Goal: Find contact information: Find contact information

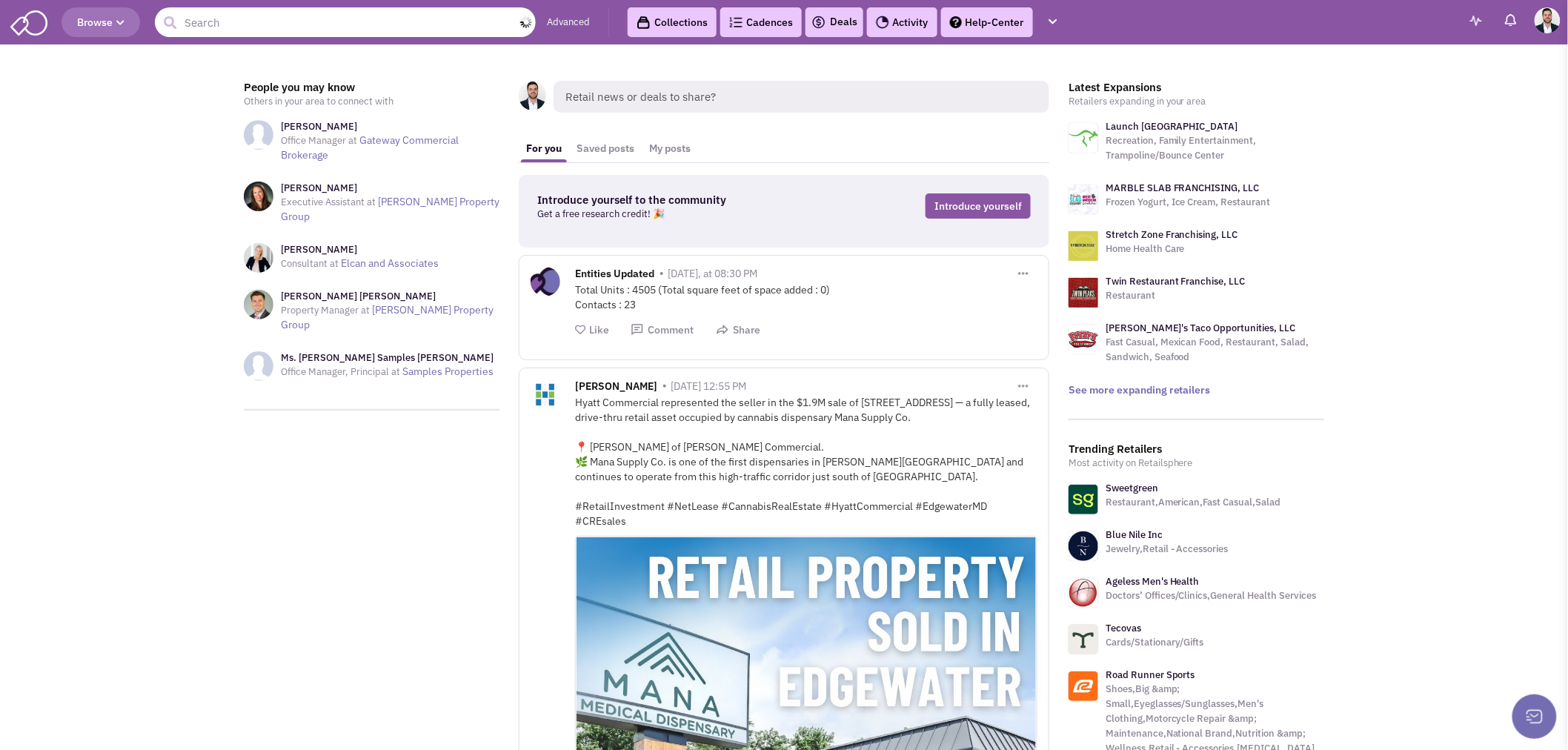
click at [307, 13] on input "text" at bounding box center [345, 22] width 381 height 30
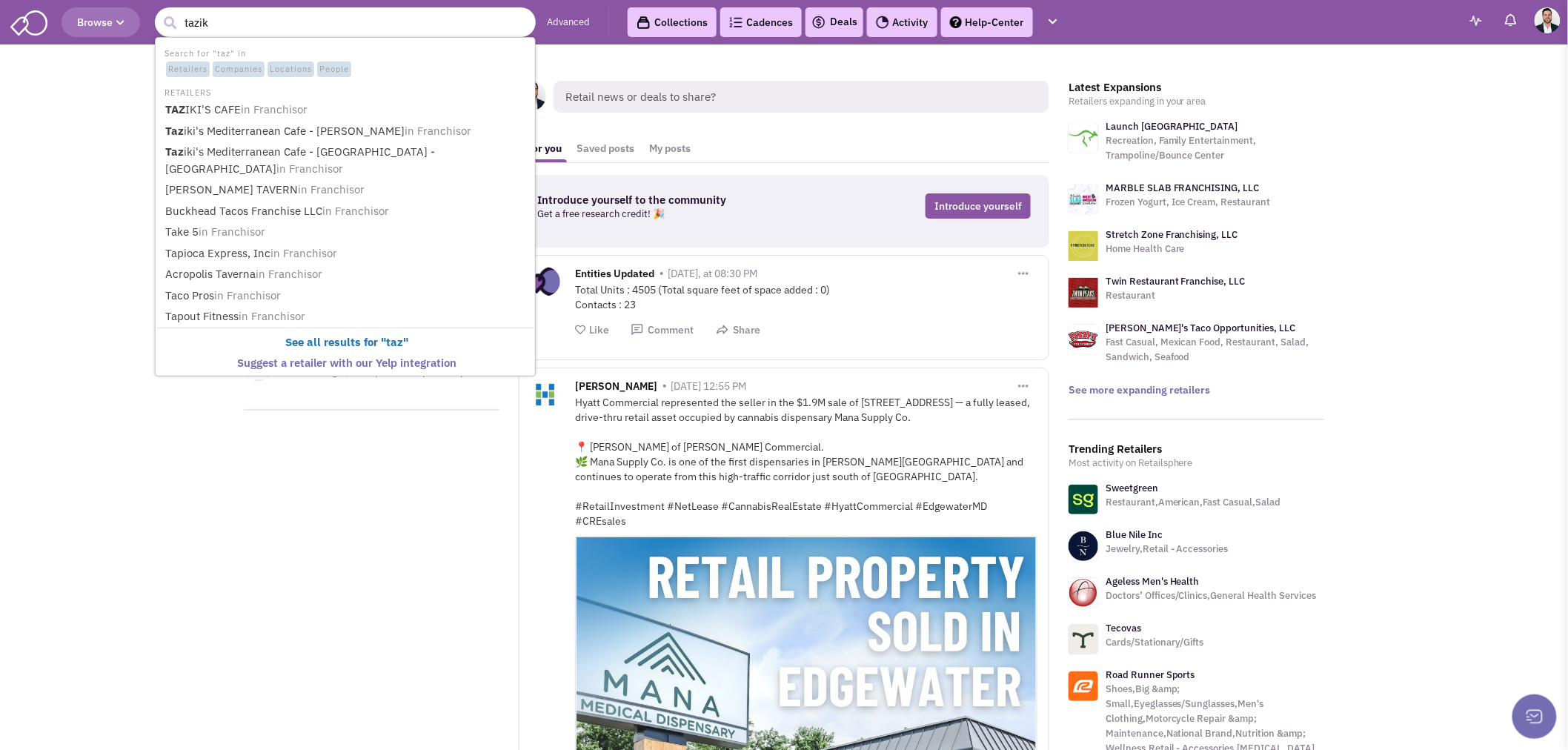
type input "taziki"
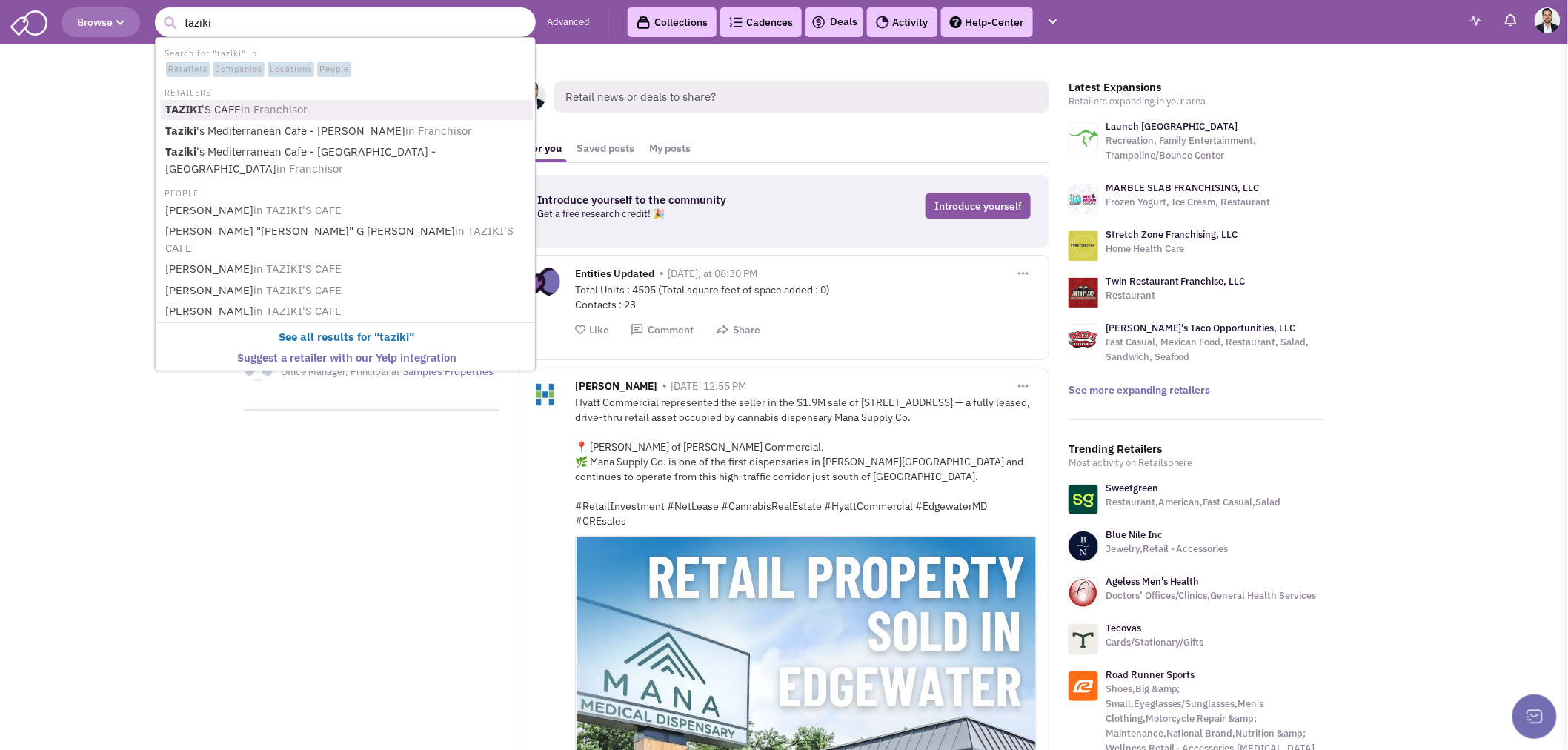
click at [231, 106] on link "TAZIKI 'S CAFE in [GEOGRAPHIC_DATA]" at bounding box center [347, 110] width 372 height 20
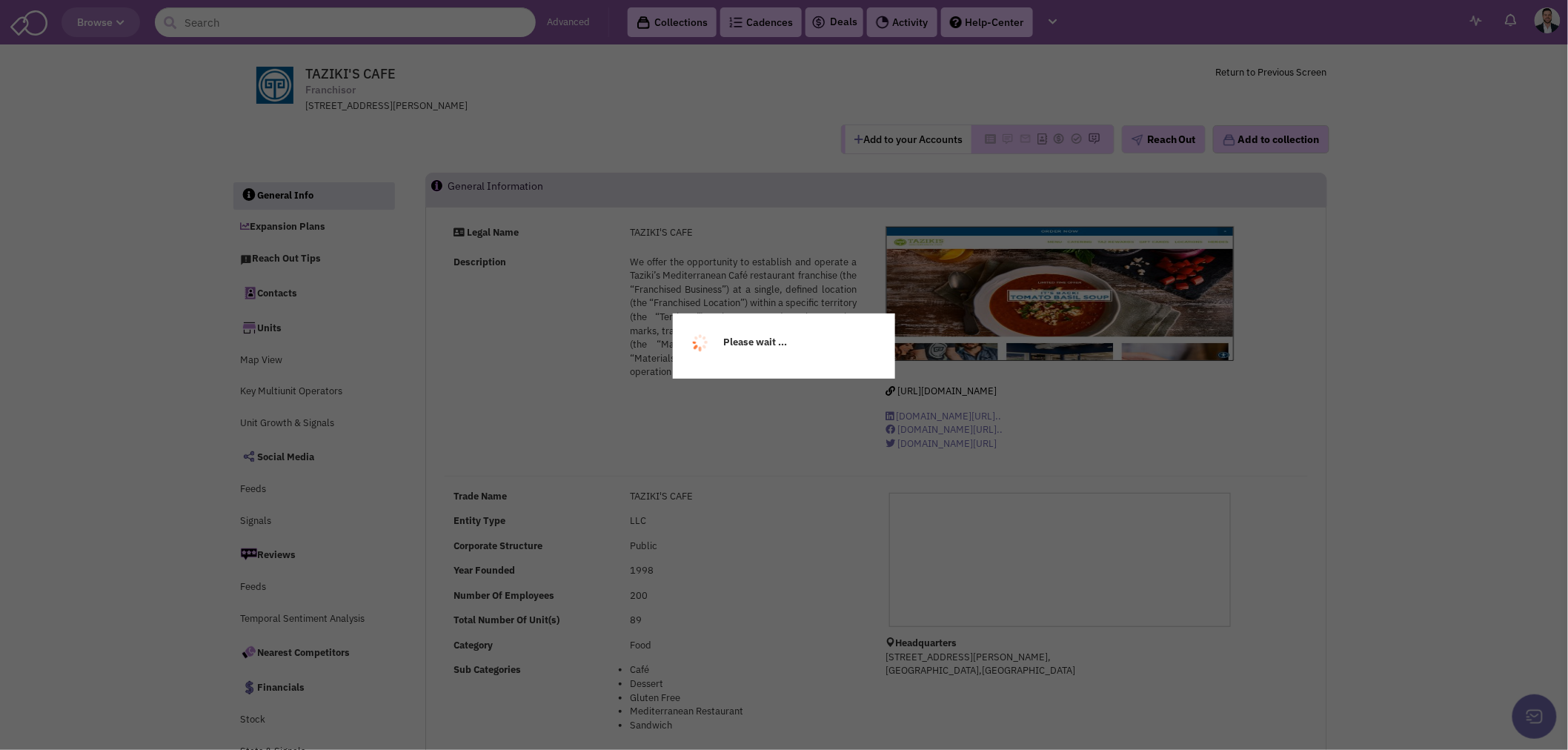
select select
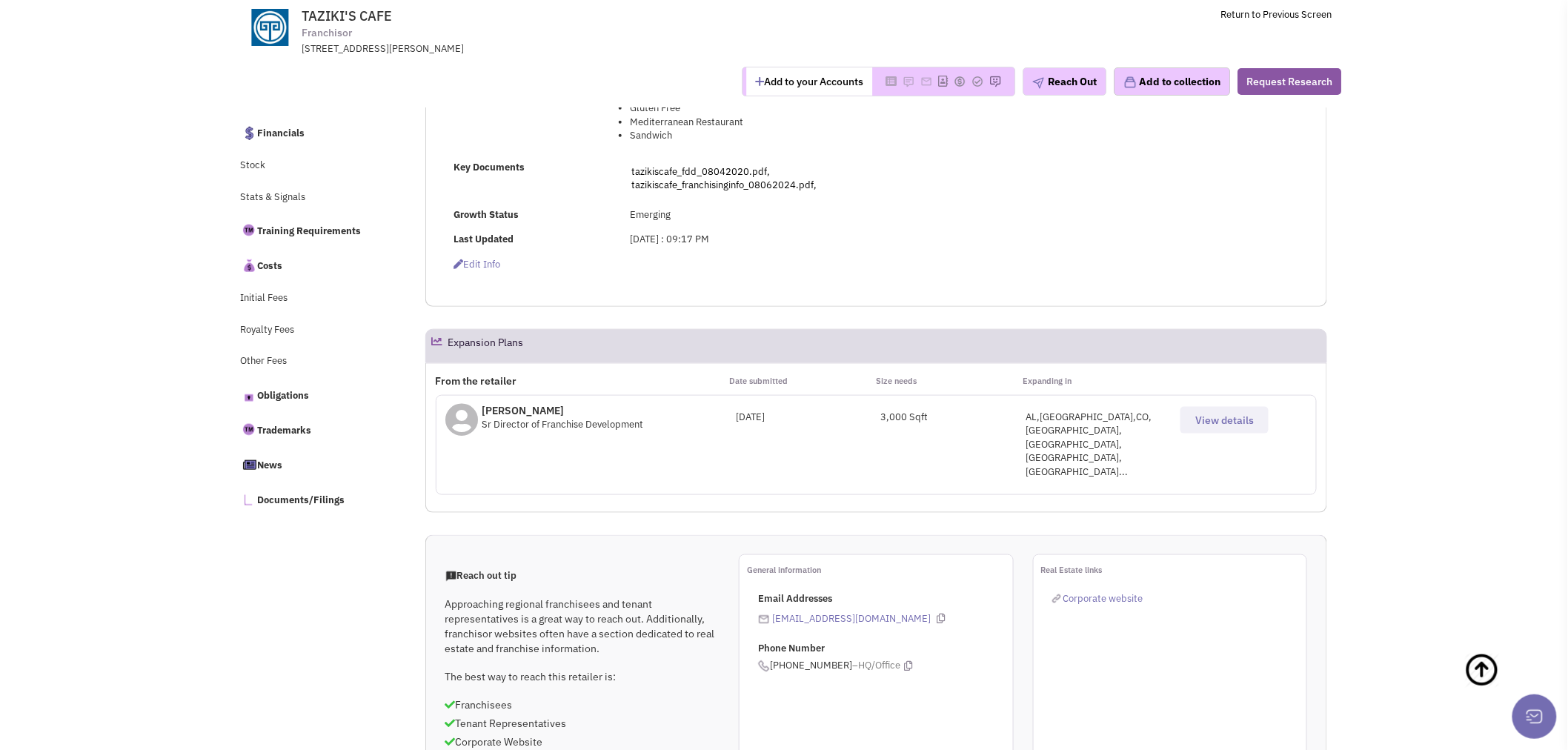
scroll to position [576, 0]
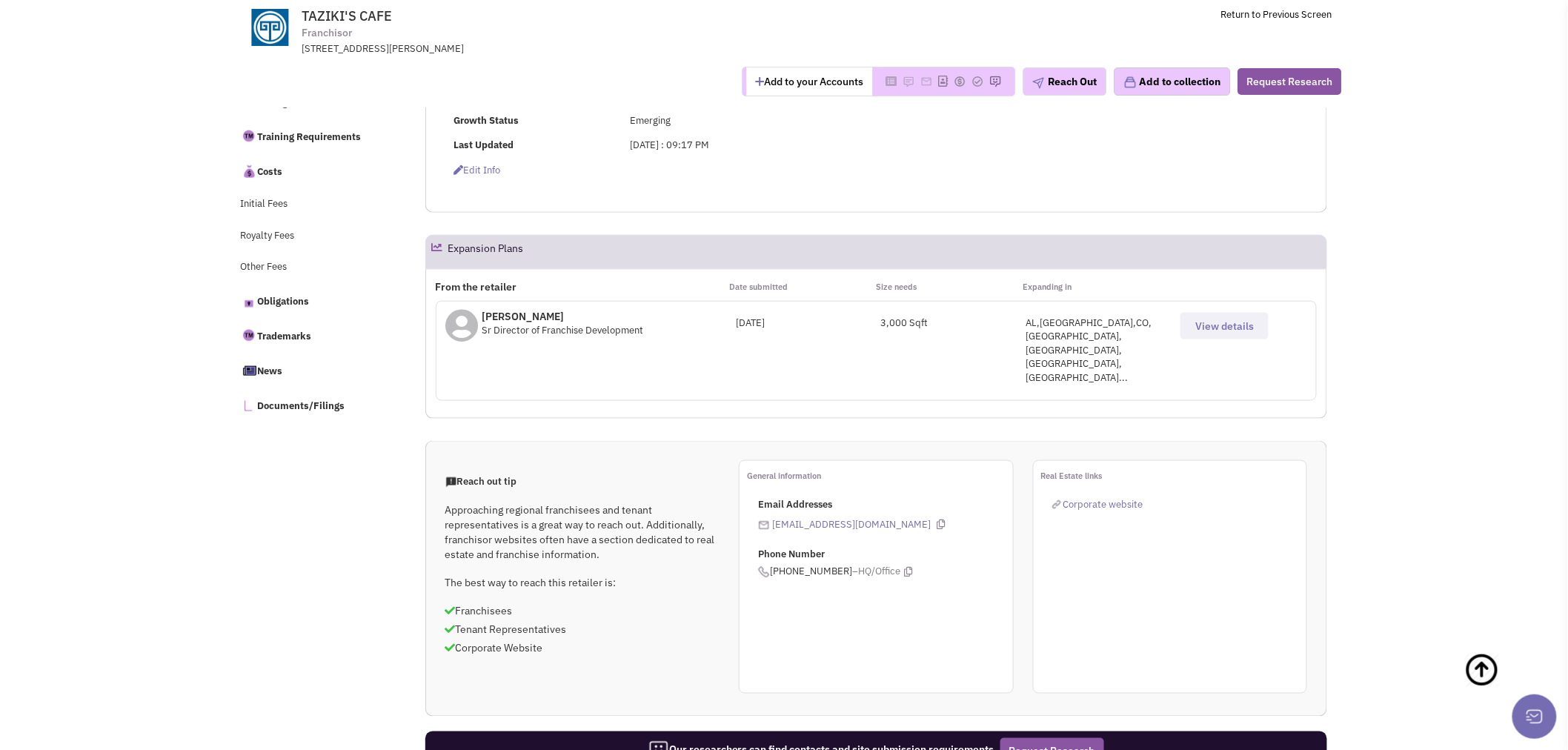
click at [1078, 321] on div "AL,[GEOGRAPHIC_DATA],CO,[GEOGRAPHIC_DATA],[GEOGRAPHIC_DATA],[GEOGRAPHIC_DATA],[…" at bounding box center [1099, 350] width 145 height 69
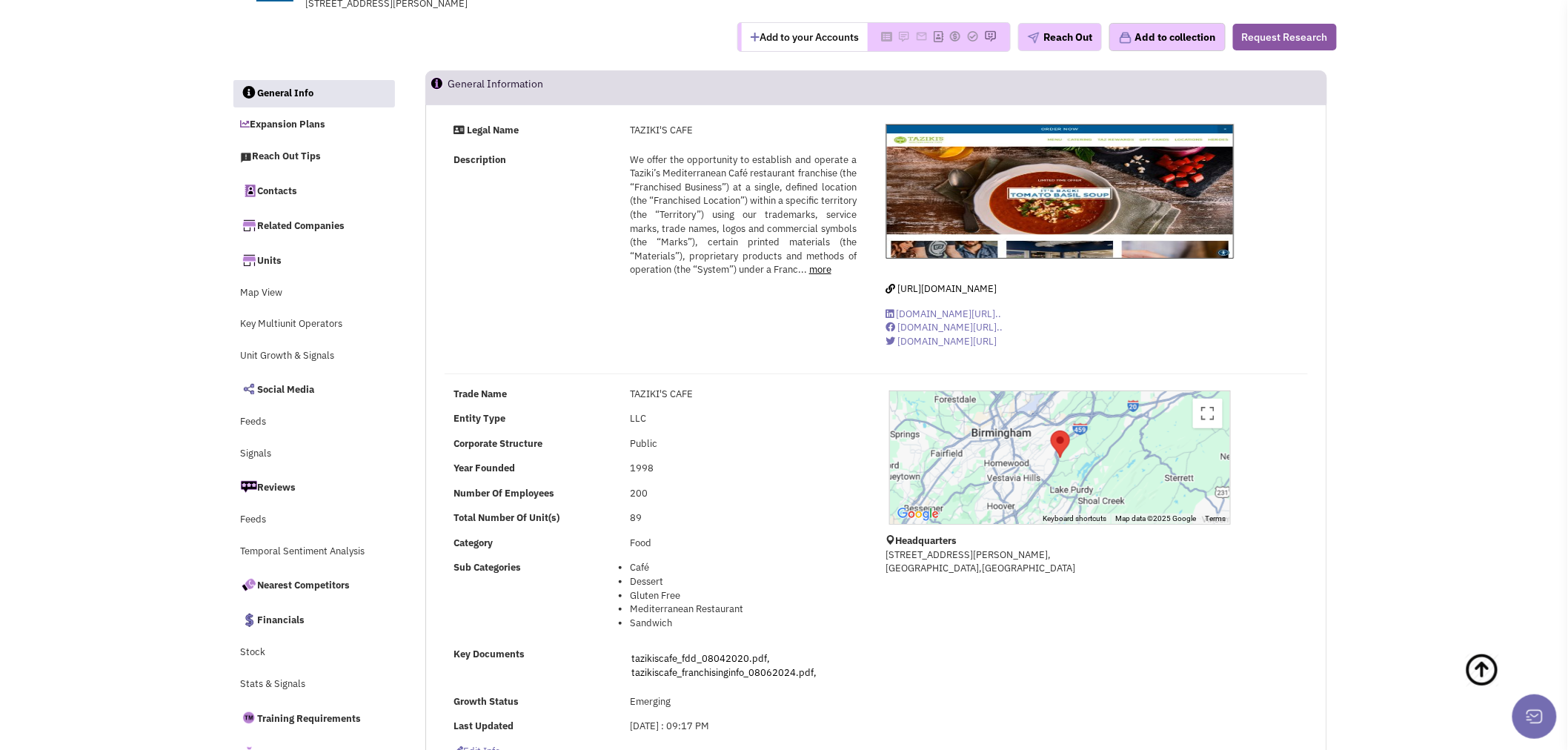
scroll to position [0, 0]
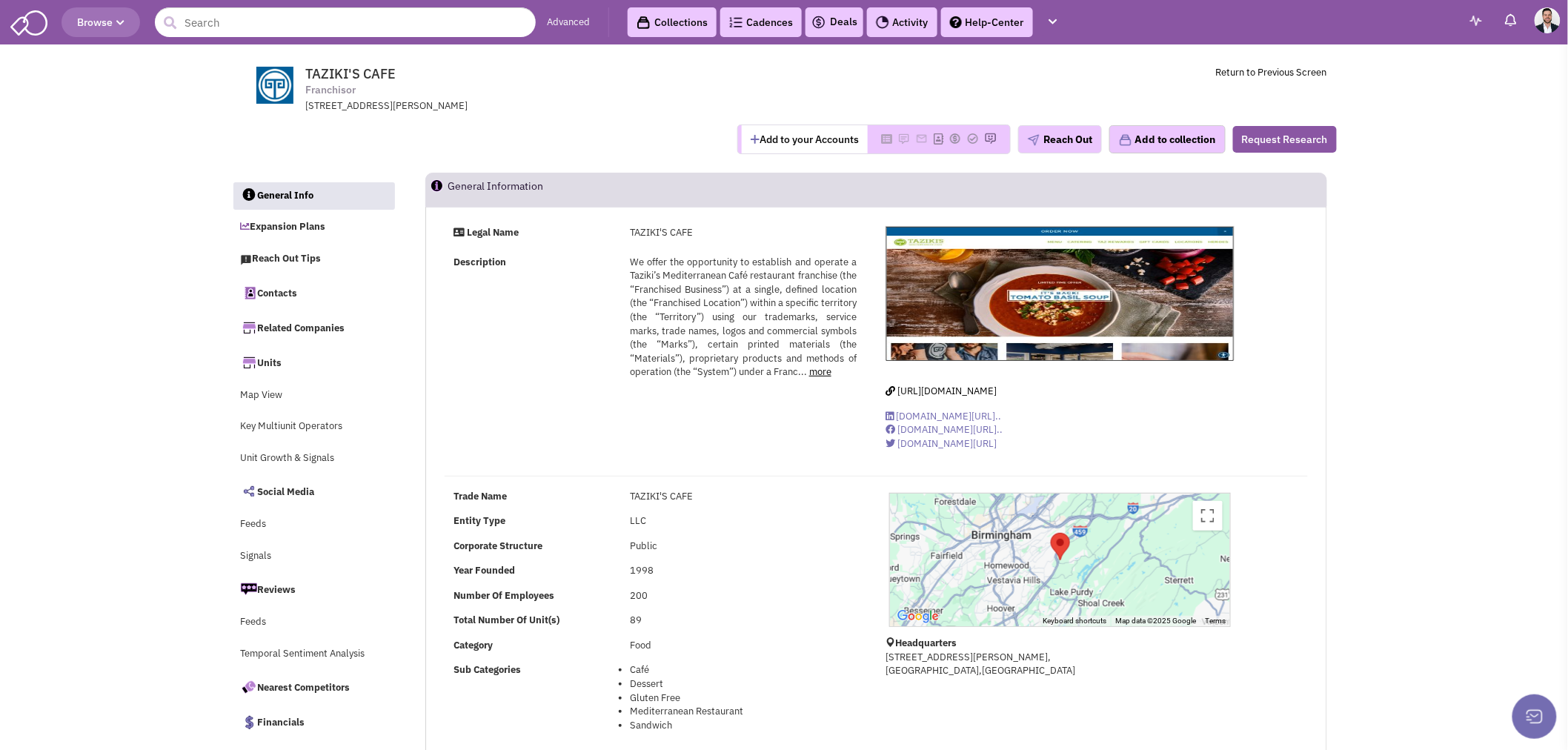
click at [390, 42] on div "Browse Advanced Collections Cadences 0 Deals Activity Help-Center" at bounding box center [784, 24] width 1568 height 49
click at [373, 22] on input "text" at bounding box center [345, 22] width 381 height 30
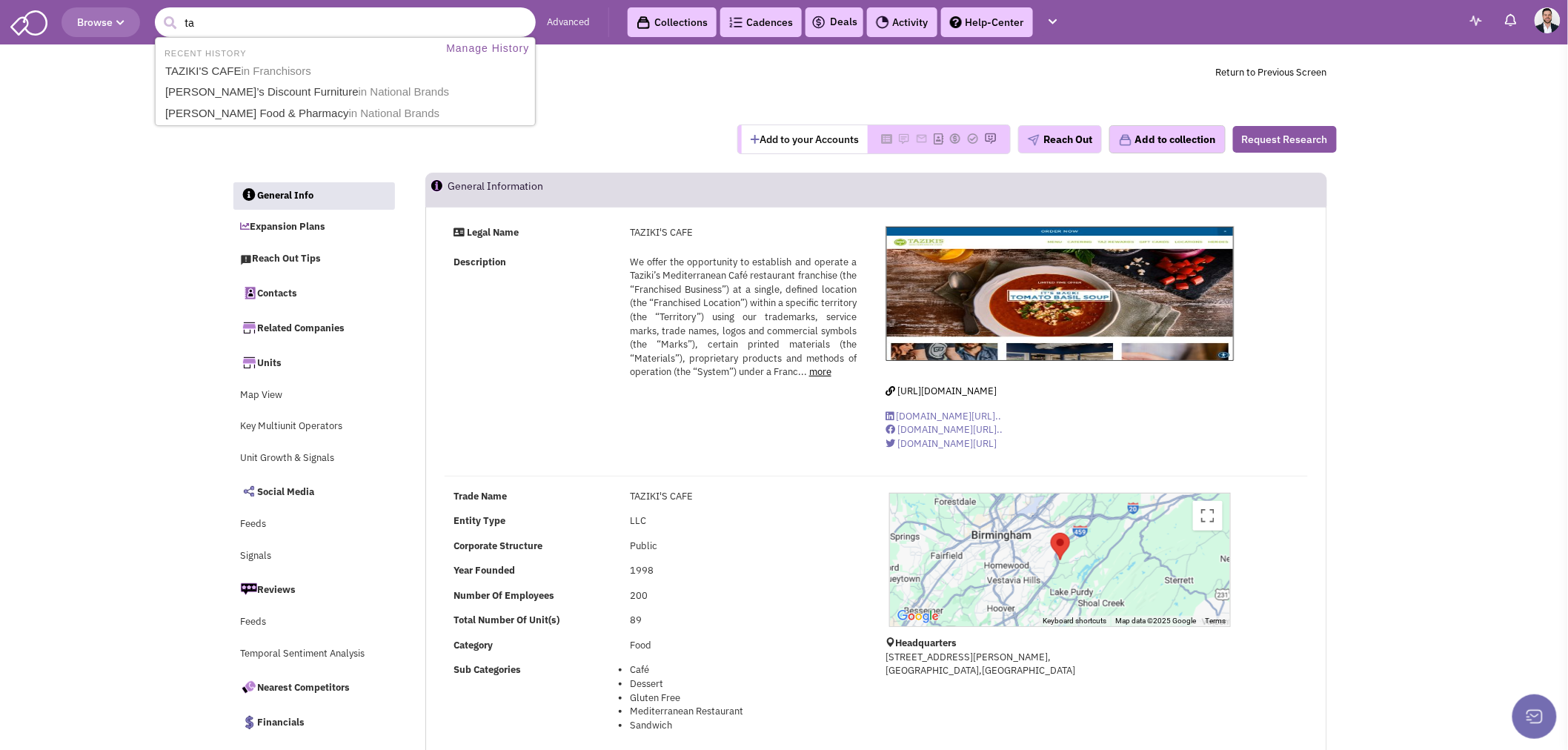
type input "taz"
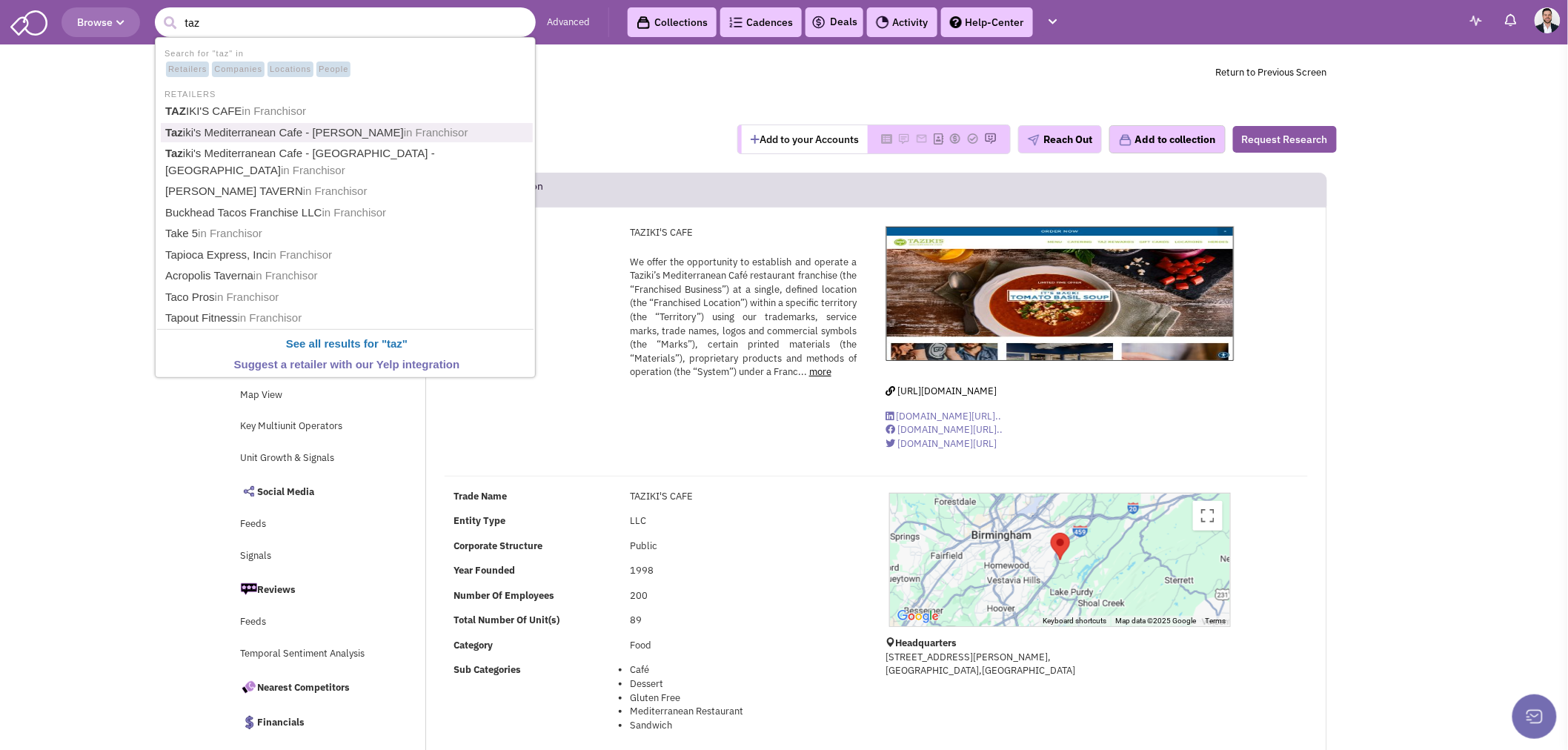
click at [291, 132] on link "Taz iki's Mediterranean Cafe - [PERSON_NAME] in [GEOGRAPHIC_DATA]" at bounding box center [347, 133] width 372 height 20
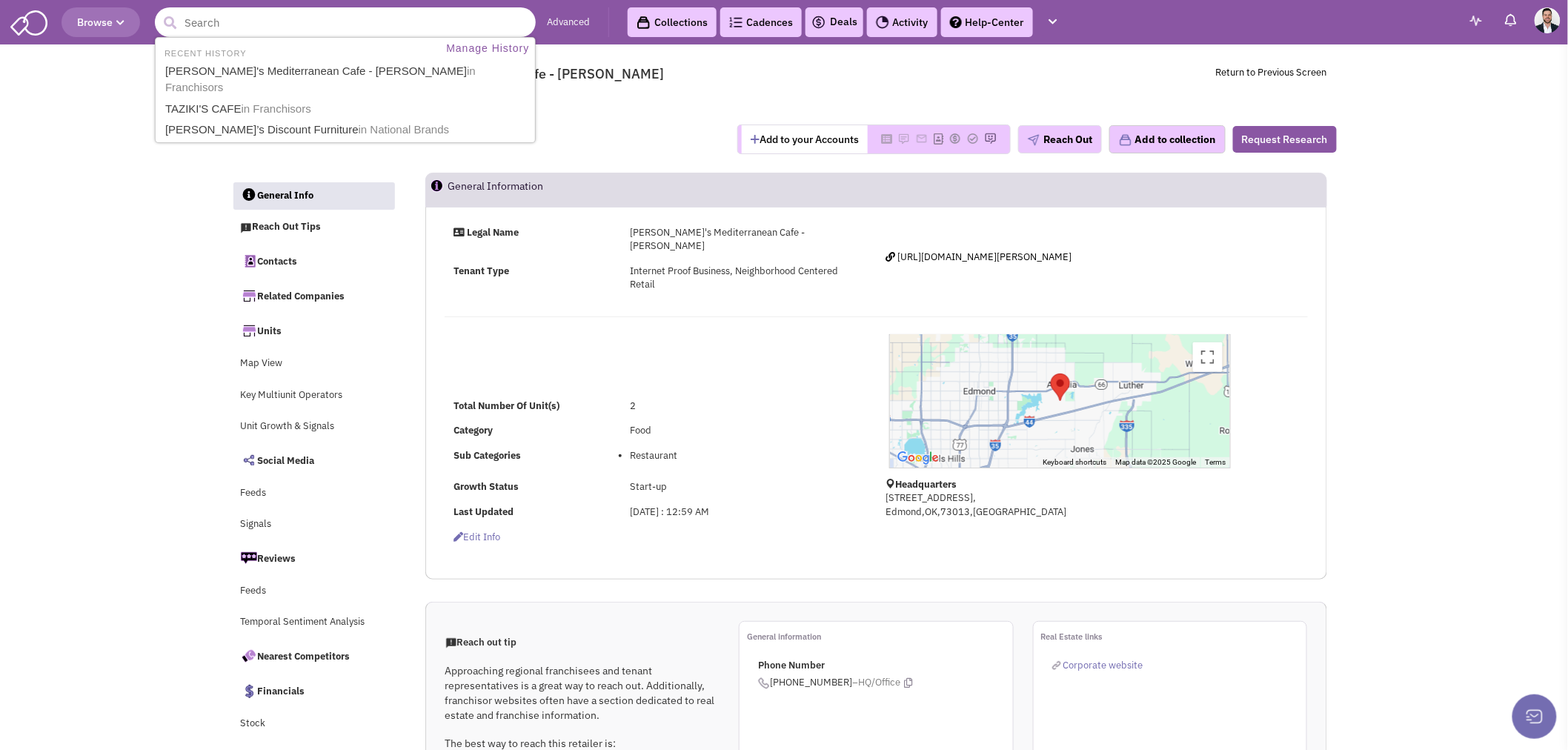
click at [344, 21] on input "text" at bounding box center [345, 22] width 381 height 30
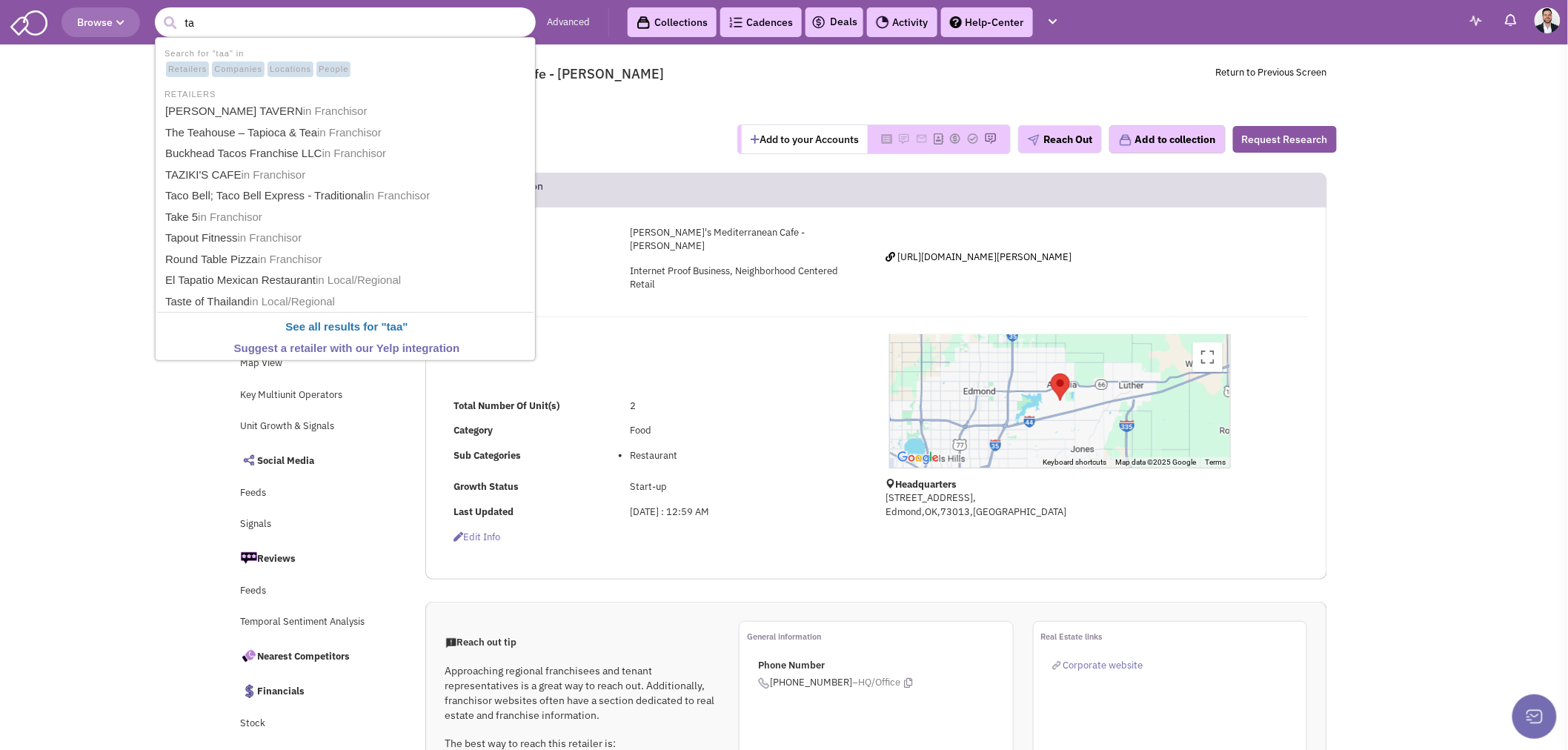
type input "taz"
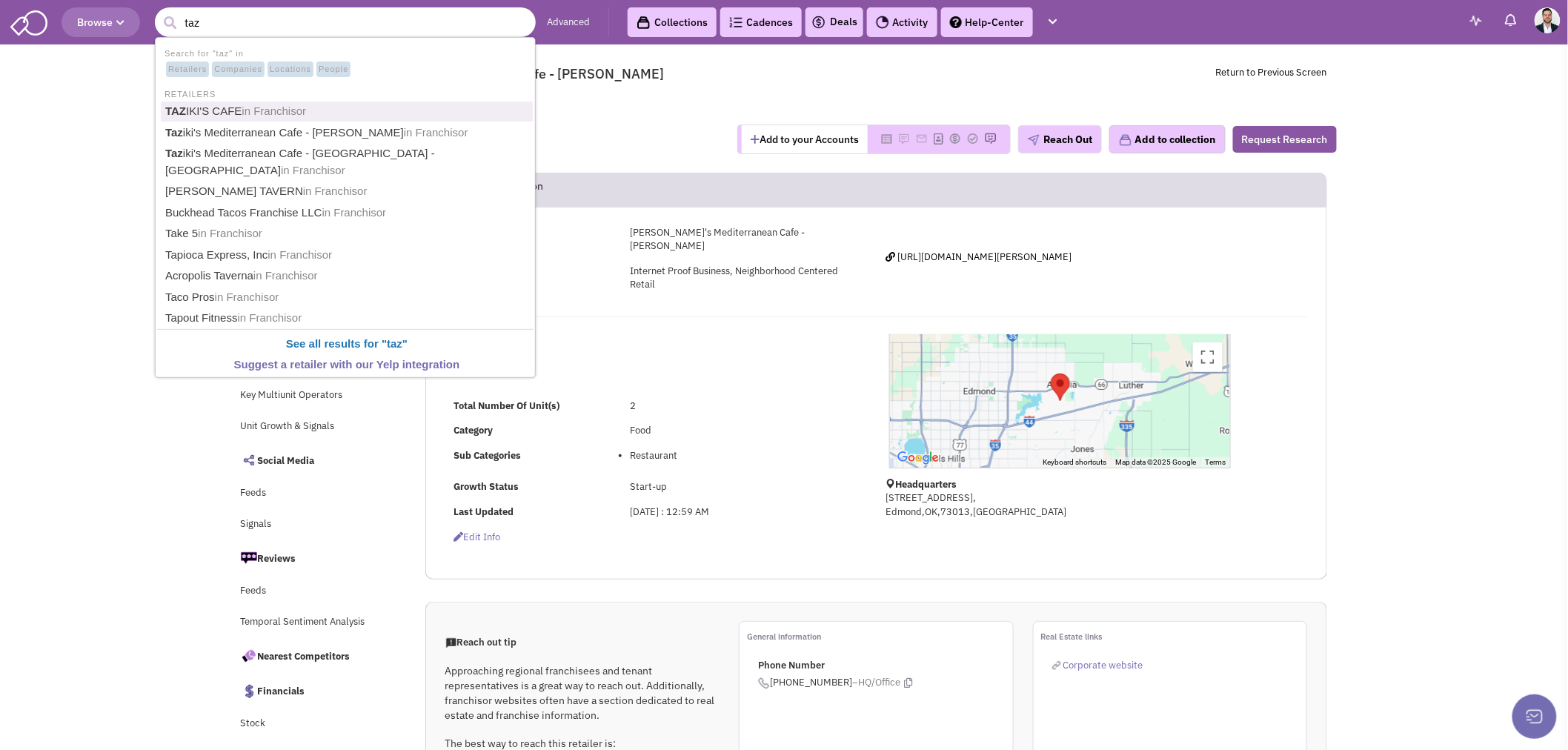
click at [298, 112] on span "in Franchisor" at bounding box center [274, 110] width 65 height 13
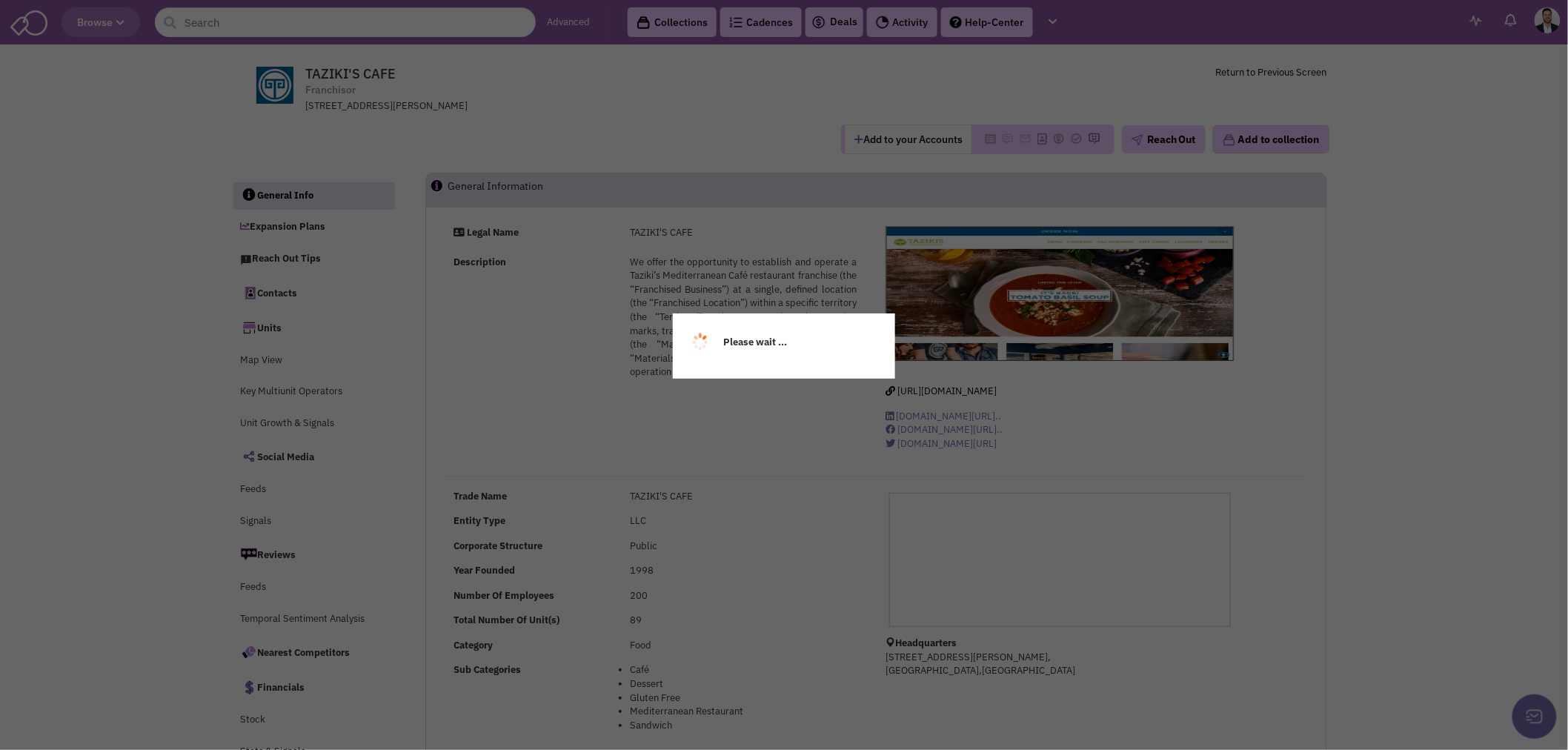
select select
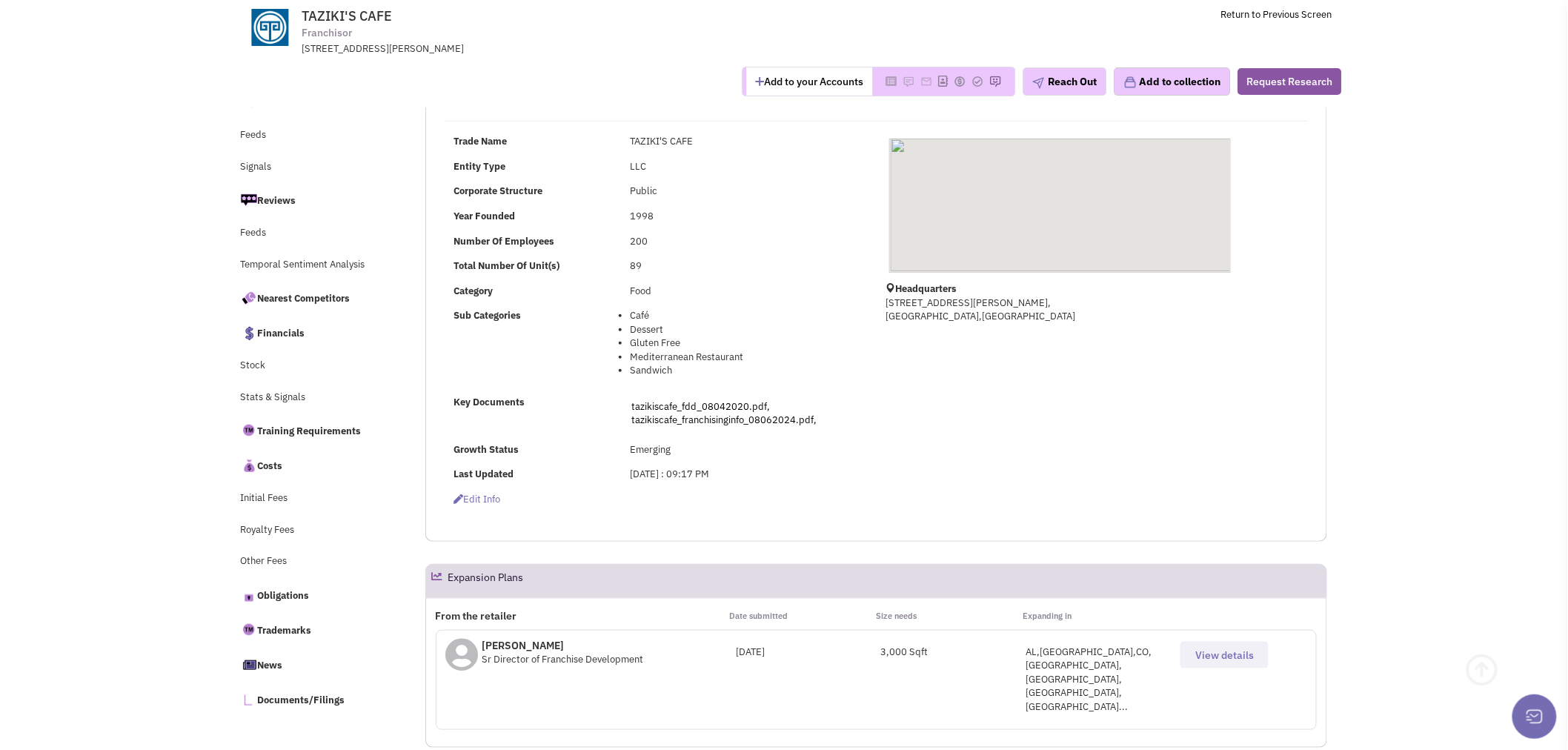
select select
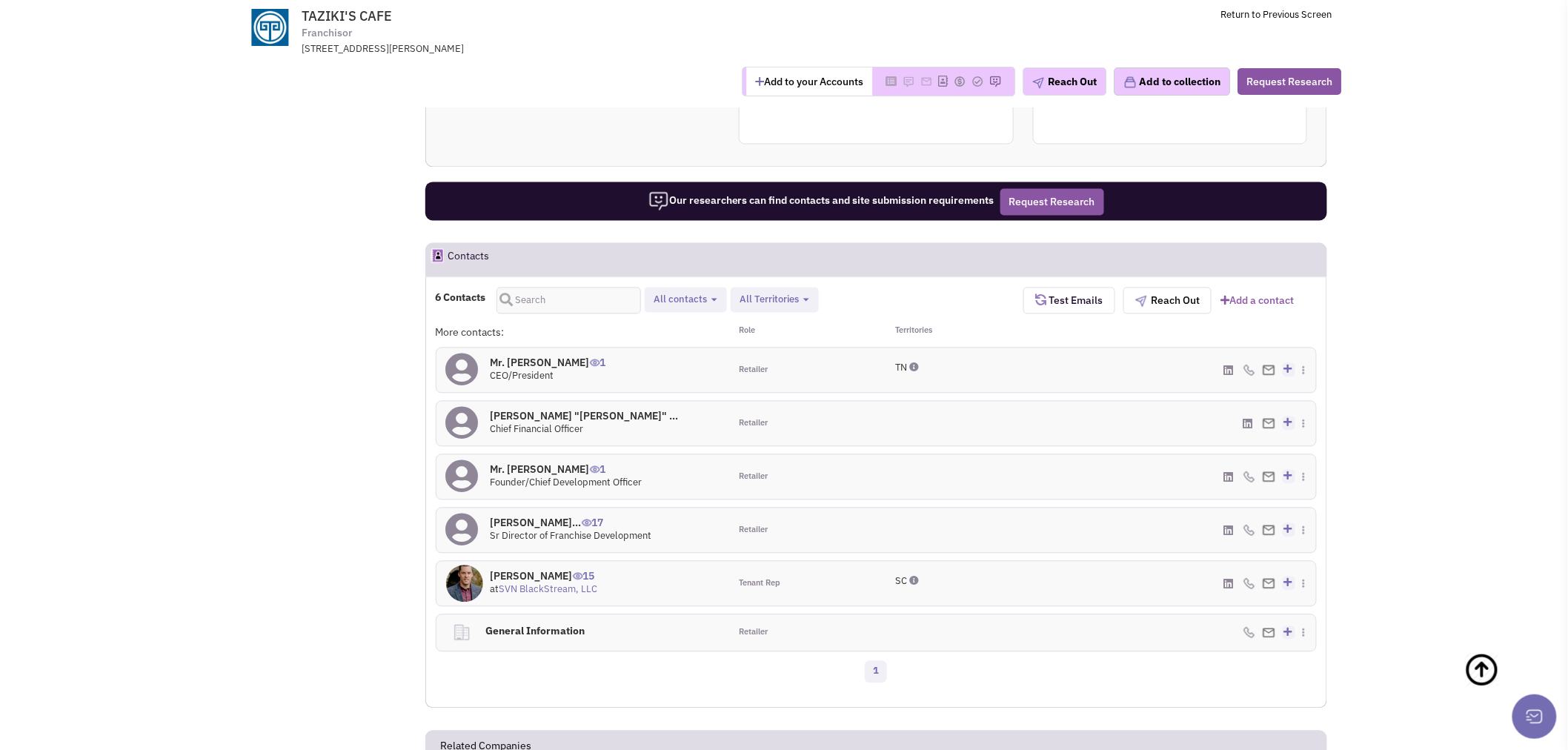
scroll to position [1154, 0]
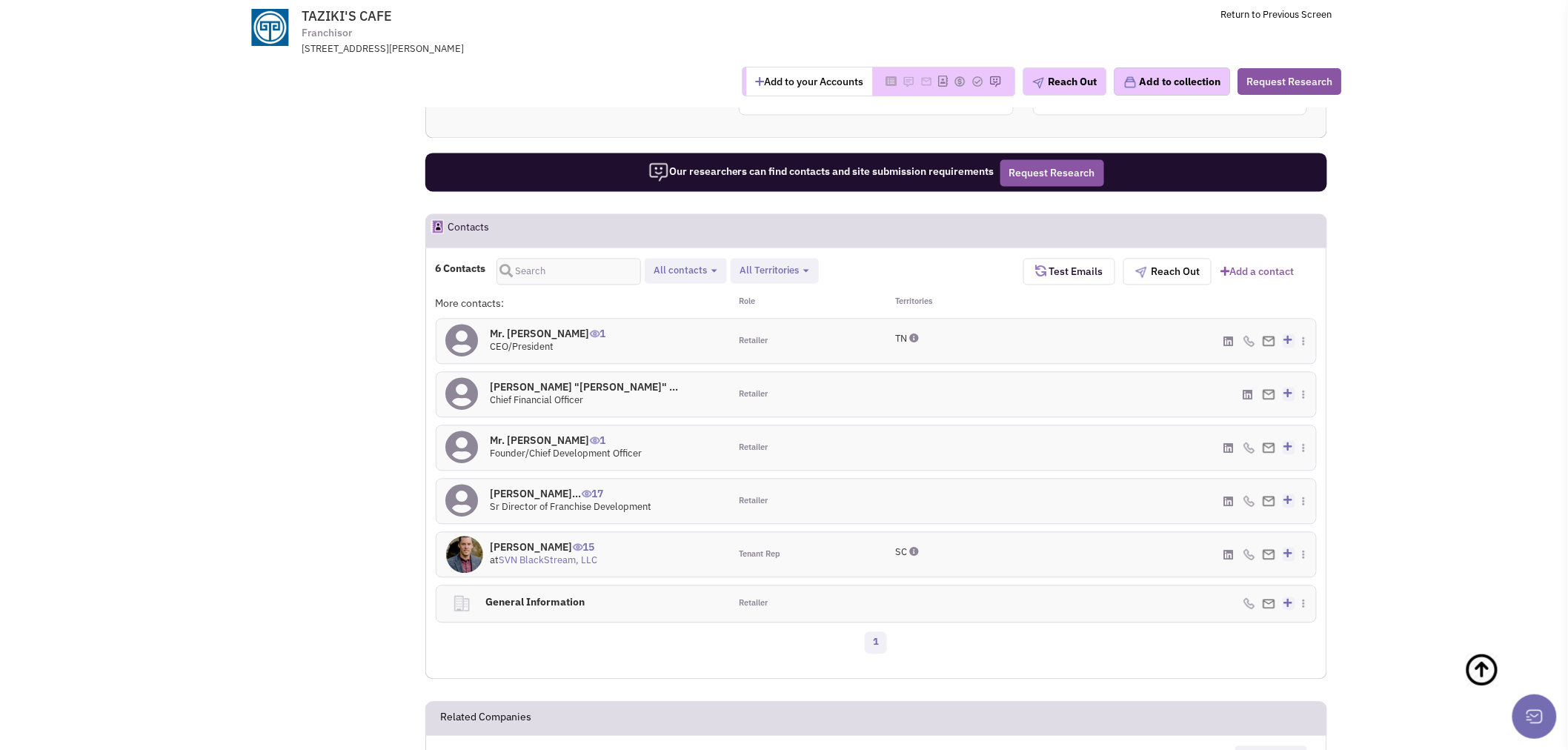
click at [526, 435] on h4 "Mr. Keith Richards 1" at bounding box center [566, 441] width 152 height 13
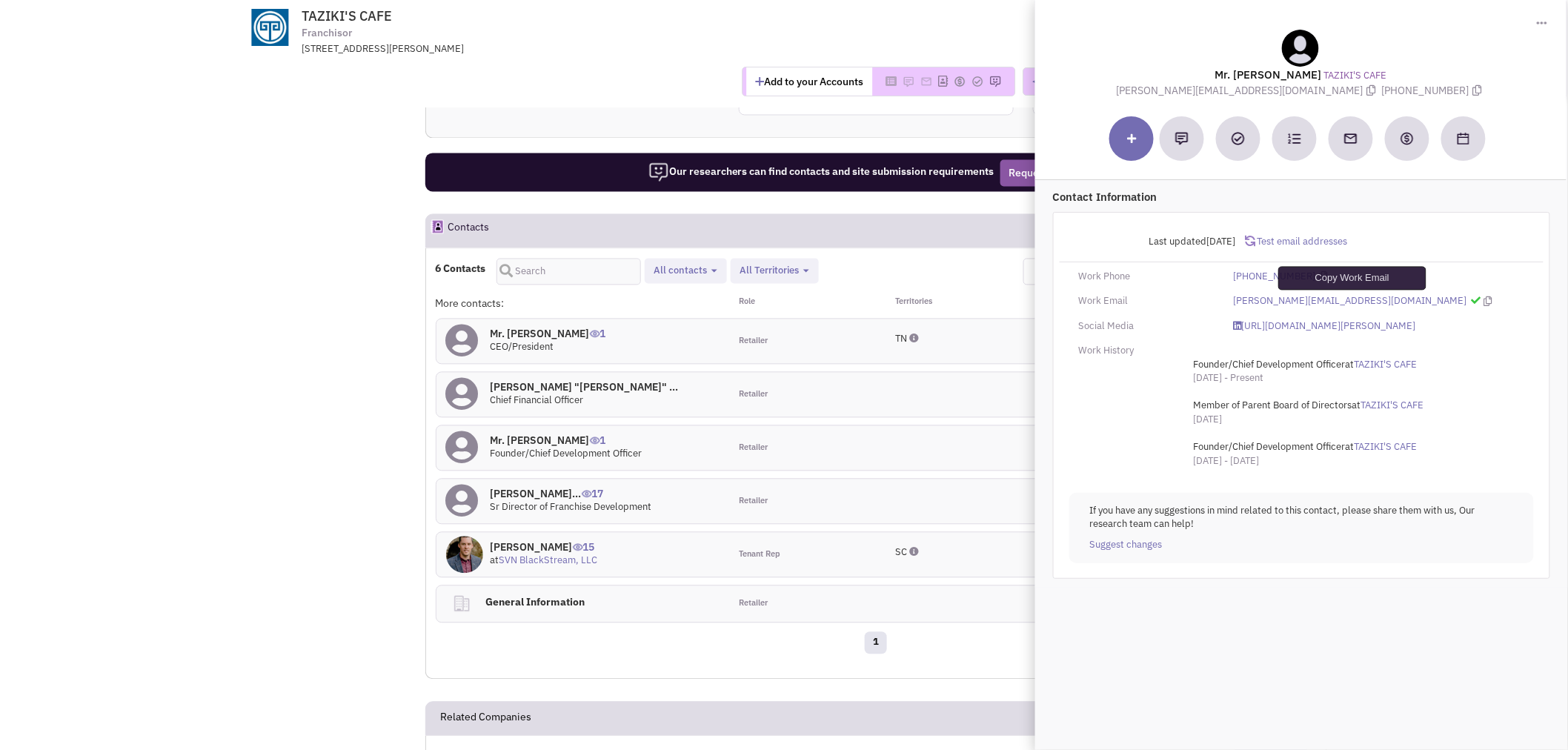
click at [1484, 299] on icon at bounding box center [1488, 301] width 8 height 10
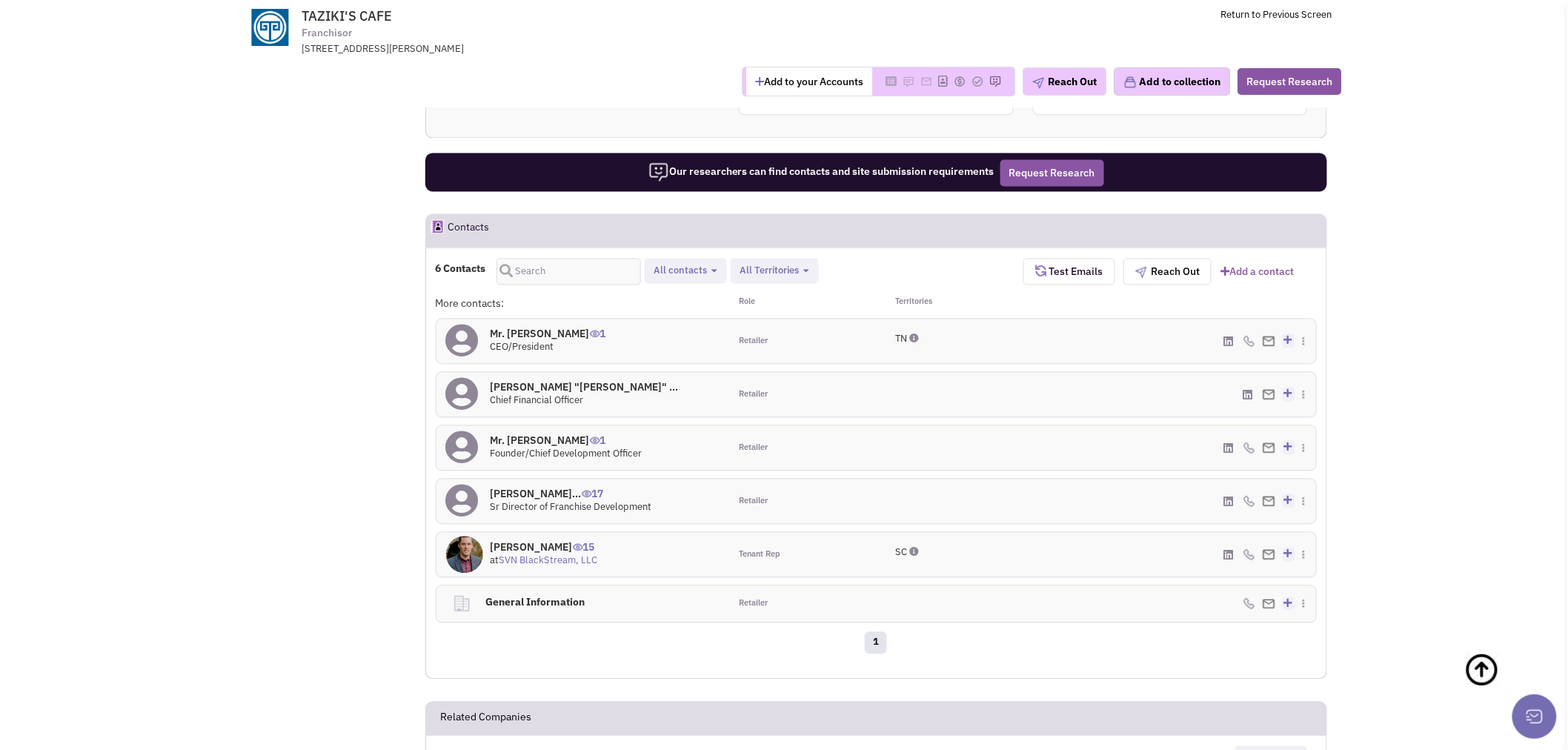
click at [543, 487] on h4 "Mr. Alexander W Garm... 17" at bounding box center [571, 493] width 161 height 13
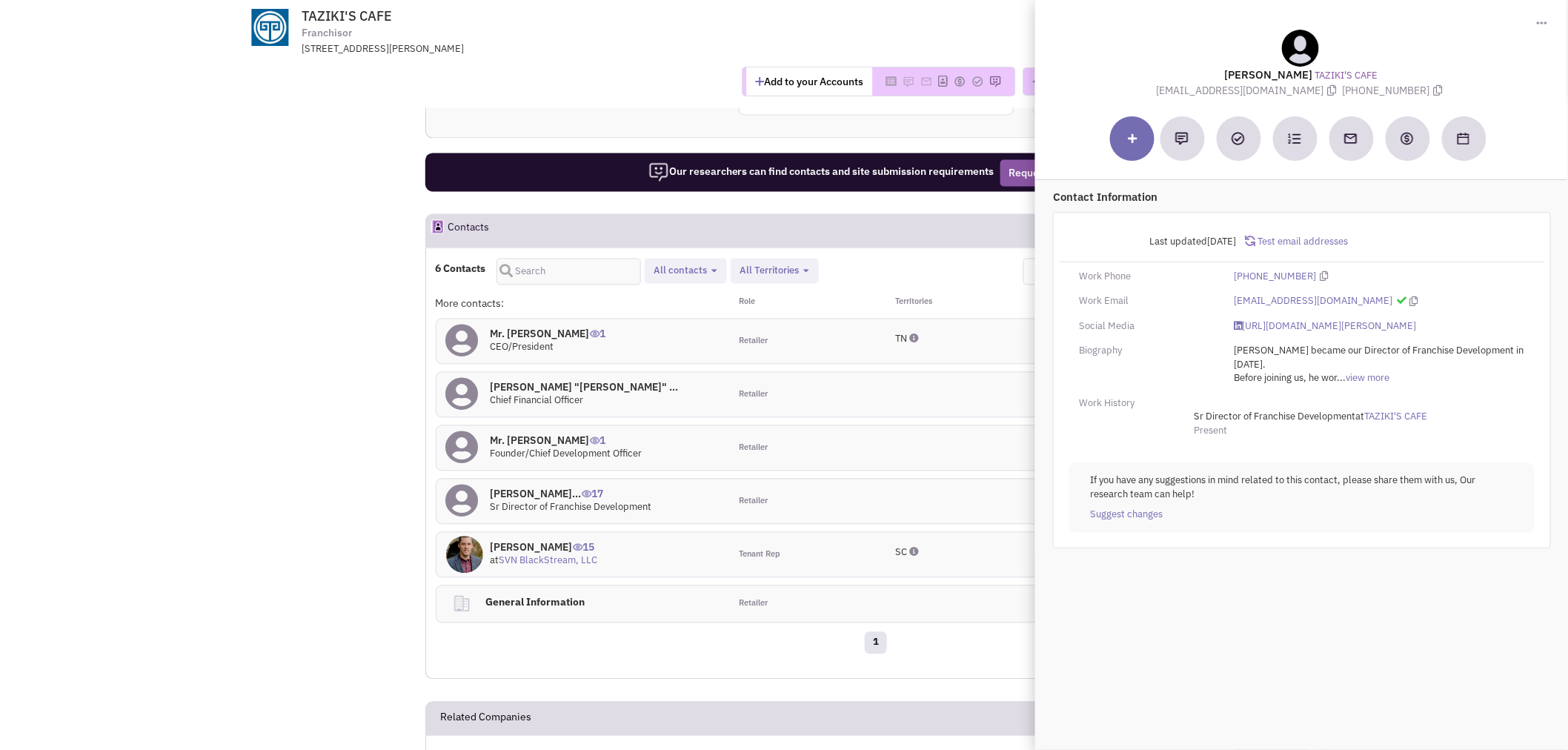
click at [1370, 294] on div "[EMAIL_ADDRESS][DOMAIN_NAME]" at bounding box center [1379, 301] width 309 height 14
click at [1410, 297] on icon at bounding box center [1414, 301] width 8 height 10
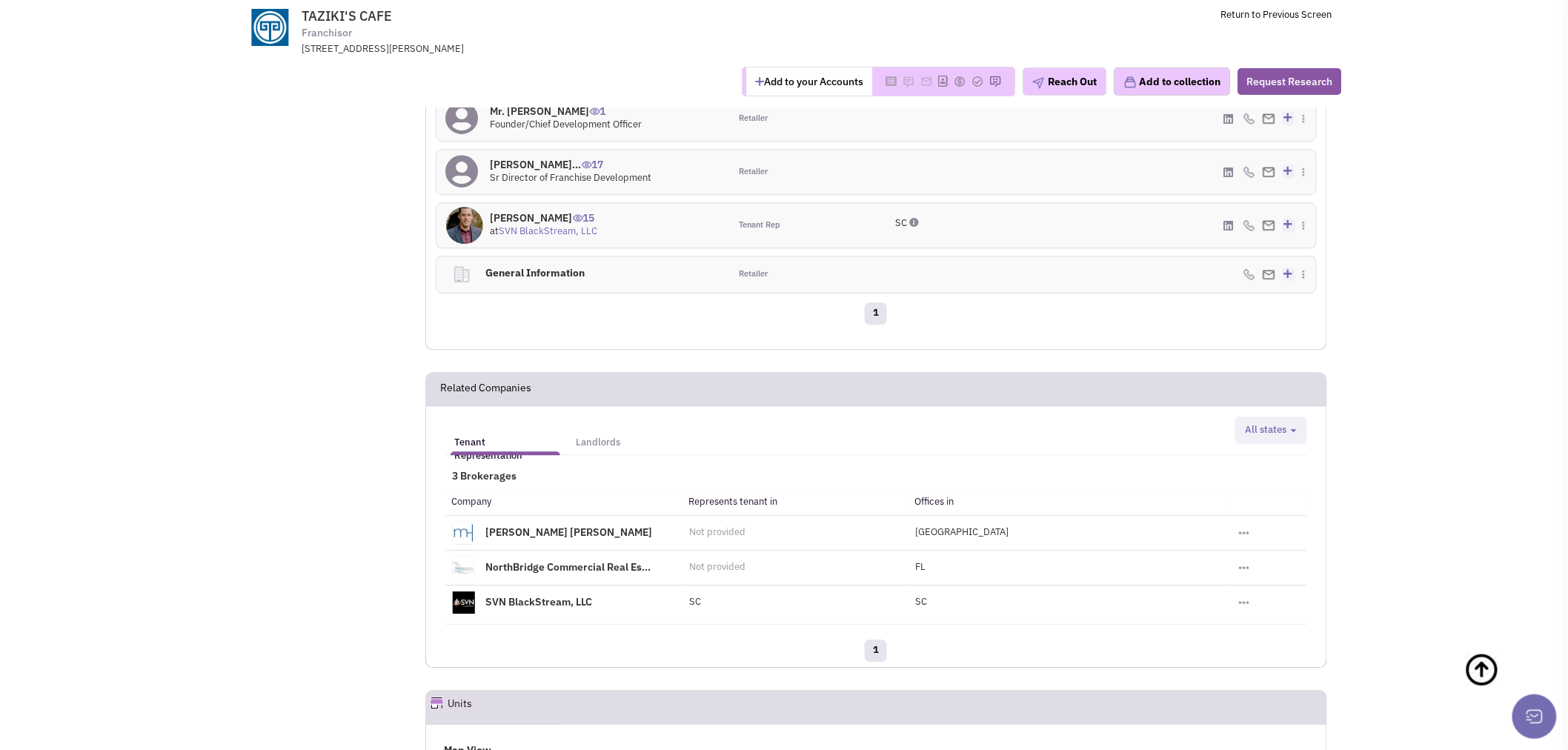
scroll to position [1402, 0]
